Goal: Use online tool/utility: Use online tool/utility

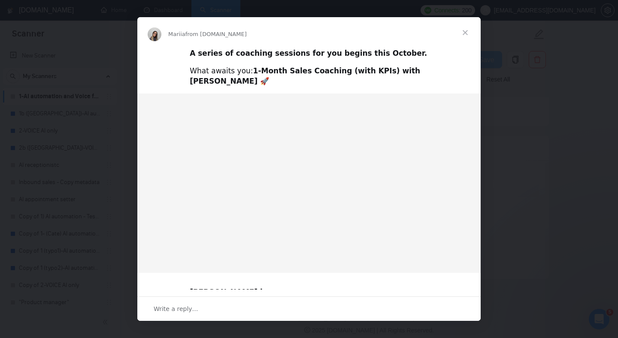
click at [173, 113] on img "Intercom messenger" at bounding box center [308, 183] width 343 height 179
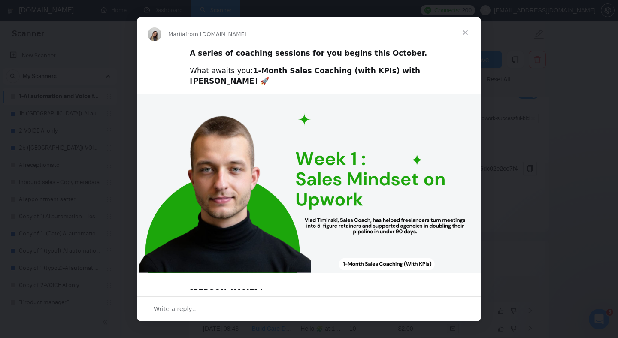
click at [94, 95] on div "Intercom messenger" at bounding box center [309, 169] width 618 height 338
